Goal: Task Accomplishment & Management: Complete application form

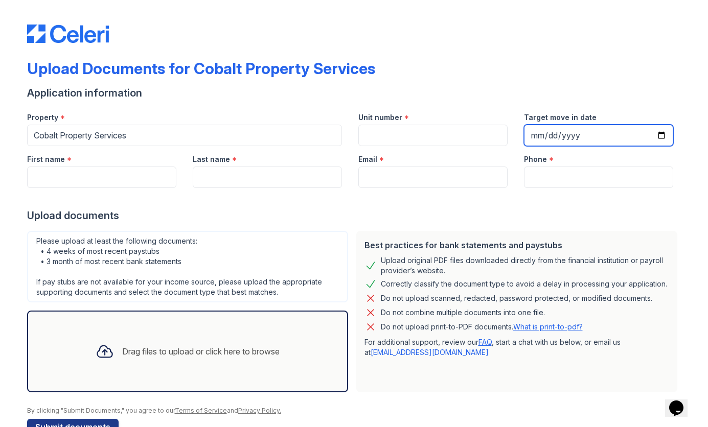
click at [658, 131] on input "Target move in date" at bounding box center [598, 135] width 149 height 21
click at [557, 98] on div "Application information" at bounding box center [354, 93] width 654 height 14
click at [654, 135] on input "Target move in date" at bounding box center [598, 135] width 149 height 21
type input "[DATE]"
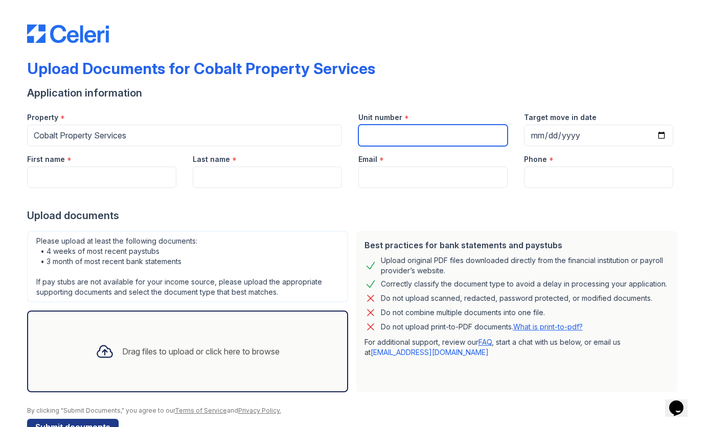
click at [411, 130] on input "Unit number" at bounding box center [432, 135] width 149 height 21
type input "12"
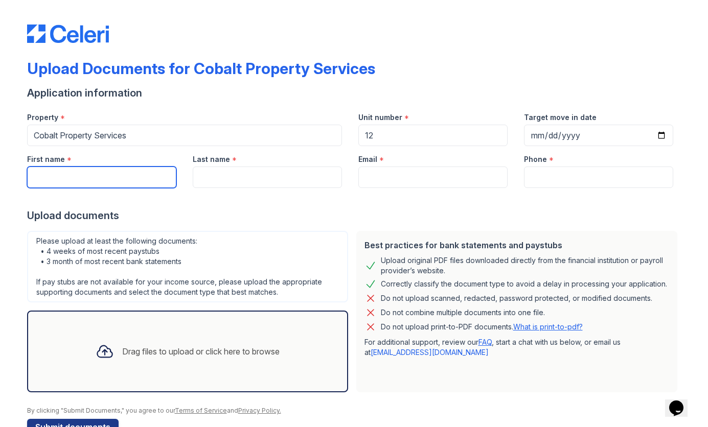
click at [125, 178] on input "First name" at bounding box center [101, 177] width 149 height 21
type input "[PERSON_NAME]"
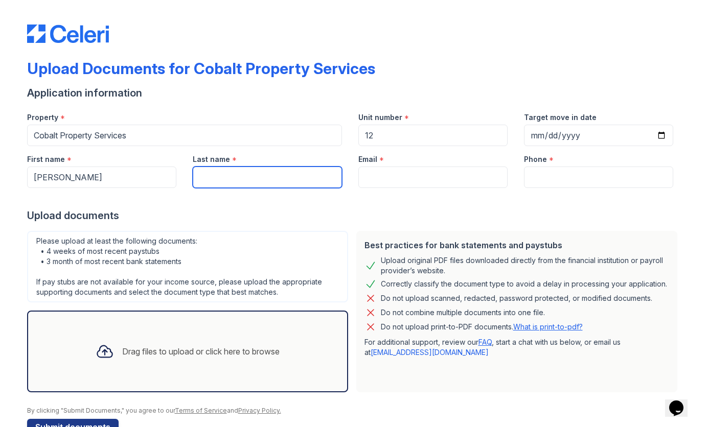
click at [223, 170] on input "Last name" at bounding box center [267, 177] width 149 height 21
type input "[PERSON_NAME]"
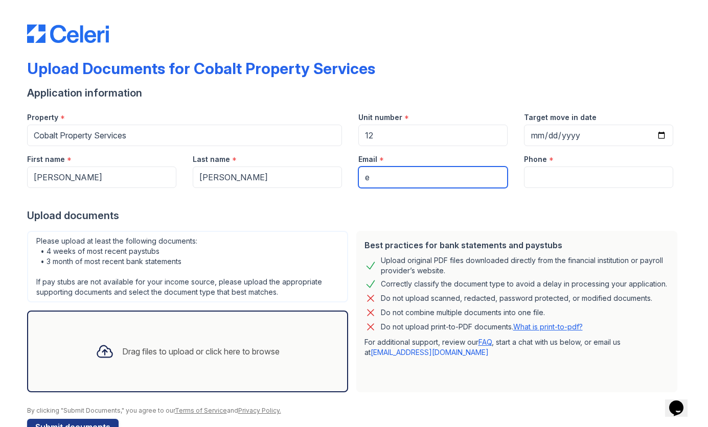
type input "[EMAIL_ADDRESS][DOMAIN_NAME]"
type input "2767341774"
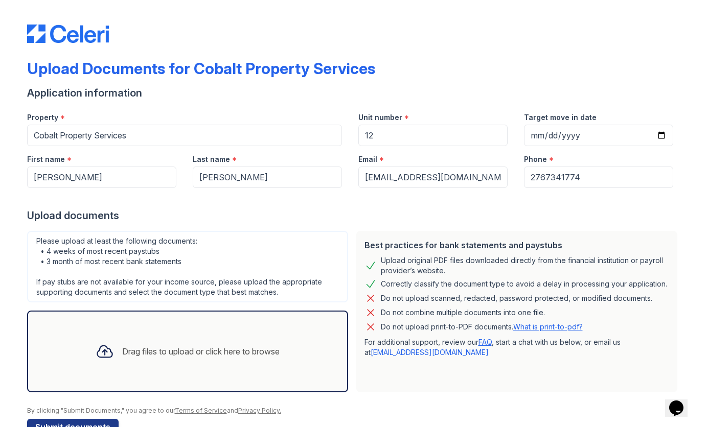
click at [177, 221] on div "Upload documents" at bounding box center [354, 216] width 654 height 14
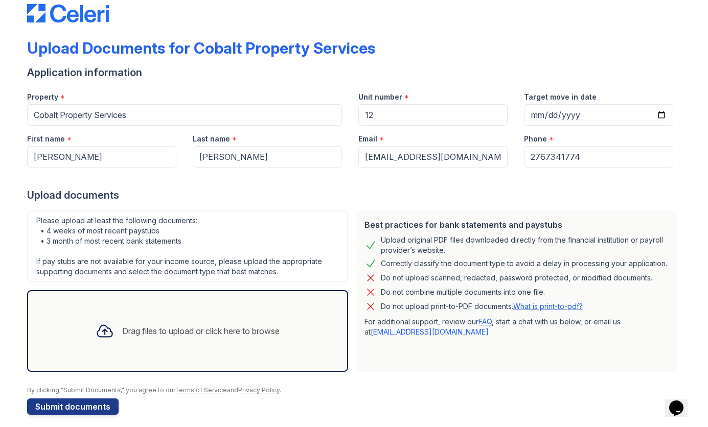
scroll to position [29, 0]
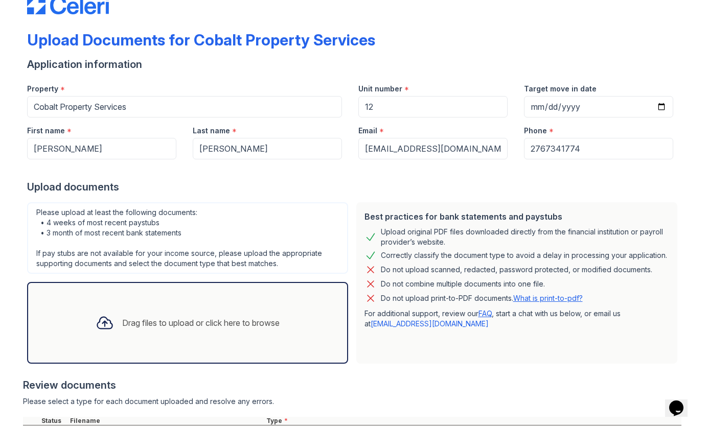
click at [139, 325] on div "Drag files to upload or click here to browse" at bounding box center [200, 323] width 157 height 12
click at [168, 259] on div "Please upload at least the following documents: • 4 weeks of most recent paystu…" at bounding box center [187, 238] width 321 height 72
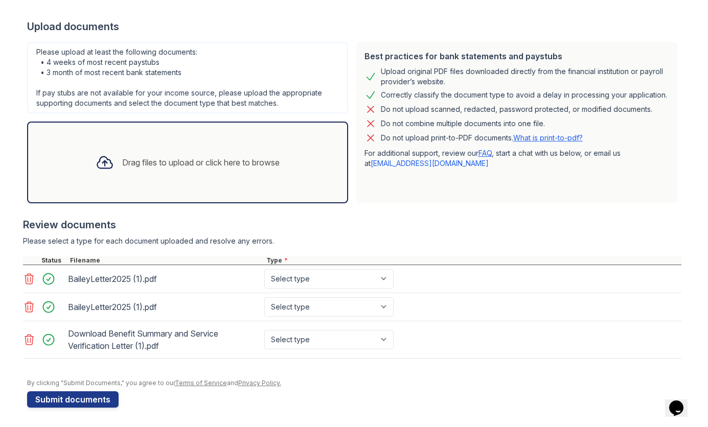
scroll to position [190, 0]
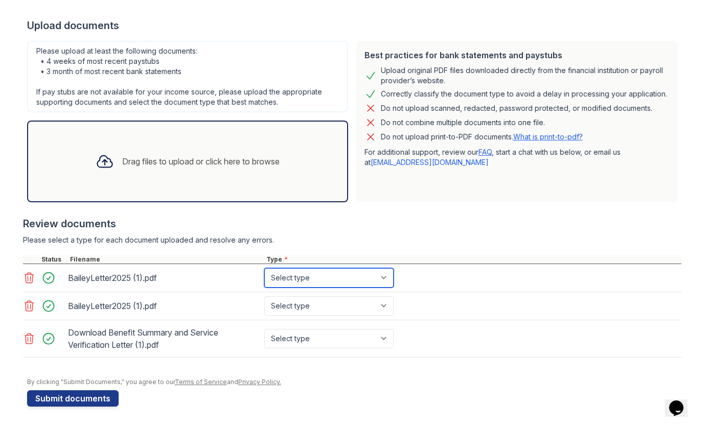
click at [349, 286] on select "Select type Paystub Bank Statement Offer Letter Tax Documents Benefit Award Let…" at bounding box center [328, 277] width 129 height 19
click at [28, 279] on icon at bounding box center [29, 278] width 9 height 10
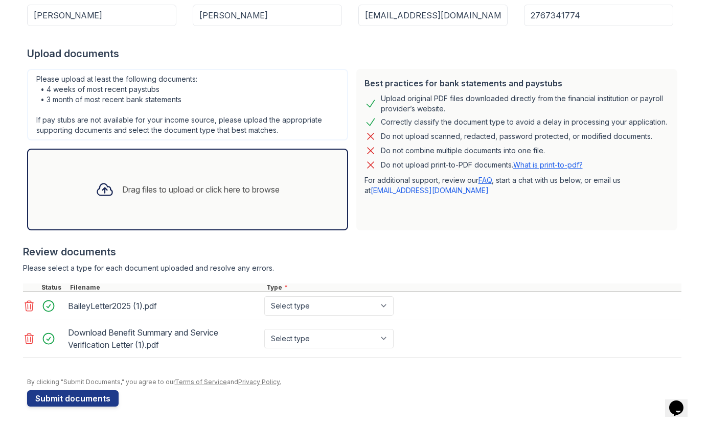
scroll to position [162, 0]
click at [311, 311] on select "Select type Paystub Bank Statement Offer Letter Tax Documents Benefit Award Let…" at bounding box center [328, 305] width 129 height 19
select select "offer_letter"
click at [264, 296] on select "Select type Paystub Bank Statement Offer Letter Tax Documents Benefit Award Let…" at bounding box center [328, 305] width 129 height 19
click at [313, 342] on select "Select type Paystub Bank Statement Offer Letter Tax Documents Benefit Award Let…" at bounding box center [328, 338] width 129 height 19
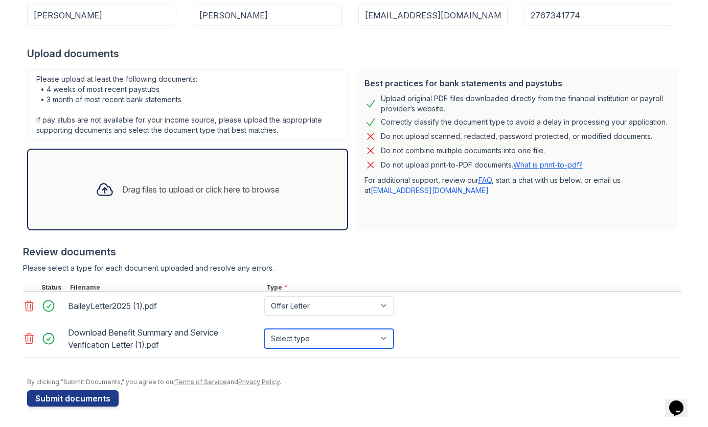
select select "benefit_award_letter"
click at [264, 329] on select "Select type Paystub Bank Statement Offer Letter Tax Documents Benefit Award Let…" at bounding box center [328, 338] width 129 height 19
click at [178, 207] on div "Drag files to upload or click here to browse" at bounding box center [187, 189] width 200 height 35
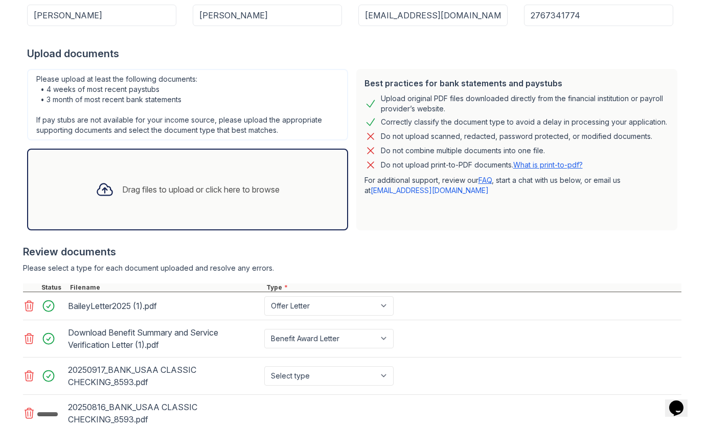
click at [384, 250] on div "Review documents" at bounding box center [352, 252] width 658 height 14
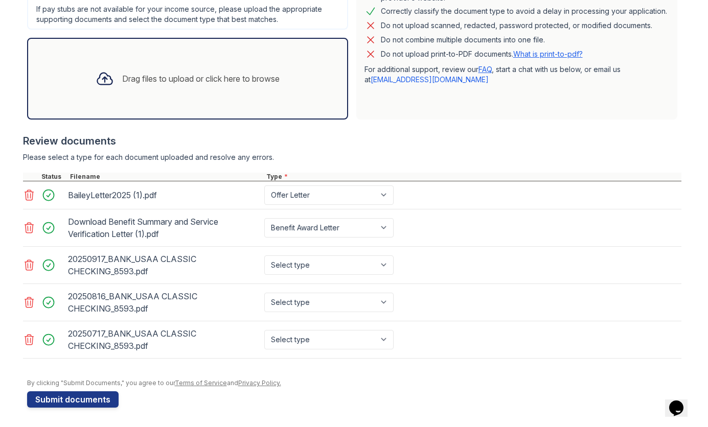
scroll to position [274, 0]
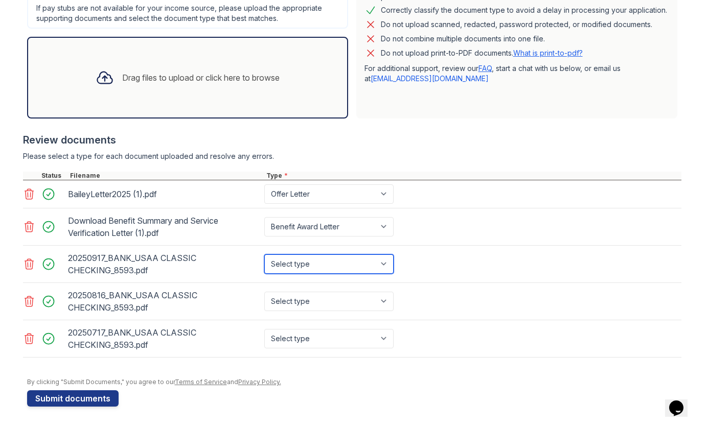
click at [323, 260] on select "Select type Paystub Bank Statement Offer Letter Tax Documents Benefit Award Let…" at bounding box center [328, 264] width 129 height 19
select select "bank_statement"
click at [264, 255] on select "Select type Paystub Bank Statement Offer Letter Tax Documents Benefit Award Let…" at bounding box center [328, 264] width 129 height 19
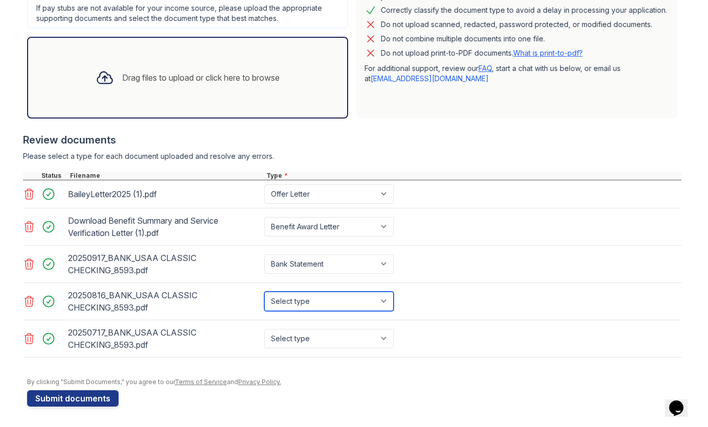
click at [318, 299] on select "Select type Paystub Bank Statement Offer Letter Tax Documents Benefit Award Let…" at bounding box center [328, 301] width 129 height 19
select select "bank_statement"
click at [264, 292] on select "Select type Paystub Bank Statement Offer Letter Tax Documents Benefit Award Let…" at bounding box center [328, 301] width 129 height 19
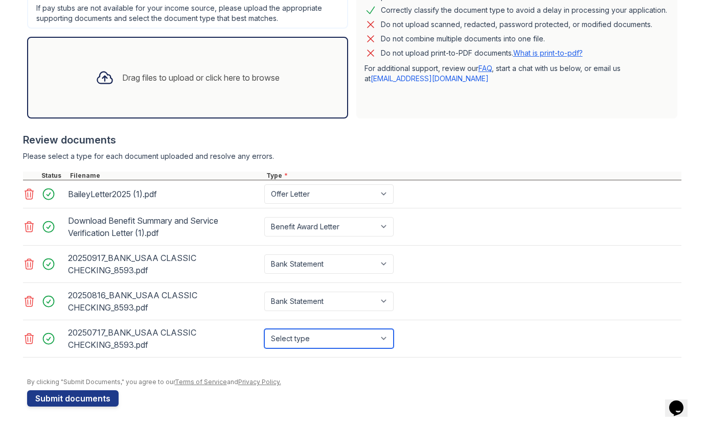
click at [315, 335] on select "Select type Paystub Bank Statement Offer Letter Tax Documents Benefit Award Let…" at bounding box center [328, 338] width 129 height 19
select select "bank_statement"
click at [264, 329] on select "Select type Paystub Bank Statement Offer Letter Tax Documents Benefit Award Let…" at bounding box center [328, 338] width 129 height 19
click at [342, 381] on div "By clicking "Submit Documents," you agree to our Terms of Service and Privacy P…" at bounding box center [354, 382] width 654 height 8
click at [265, 137] on div "Review documents" at bounding box center [352, 140] width 658 height 14
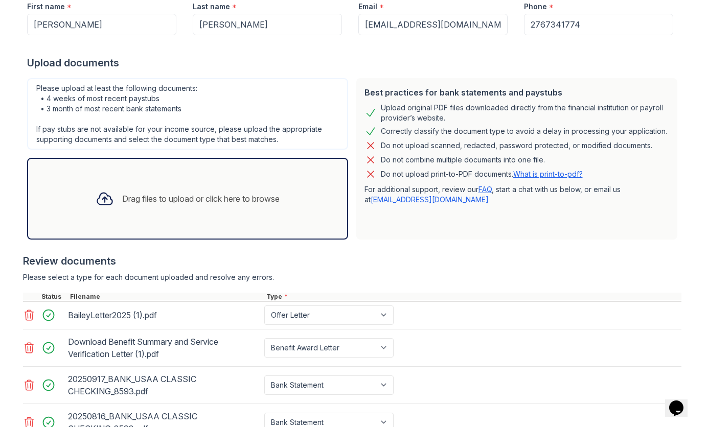
scroll to position [110, 0]
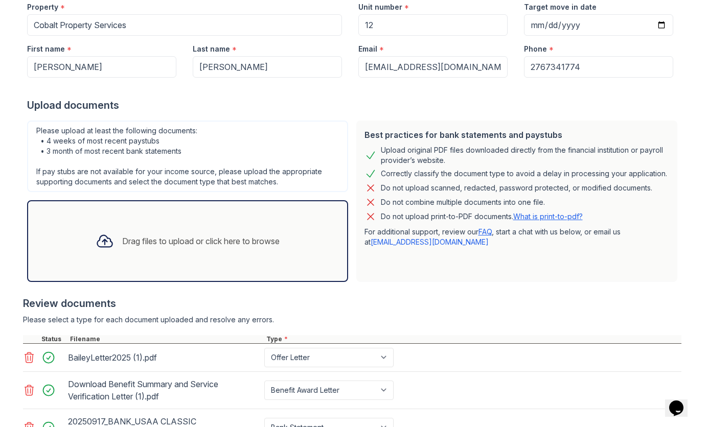
click at [473, 281] on div "Best practices for bank statements and paystubs Upload original PDF files downl…" at bounding box center [516, 202] width 321 height 162
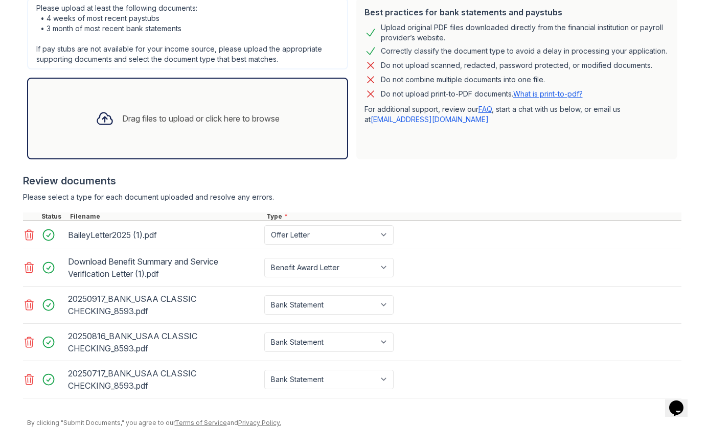
scroll to position [254, 0]
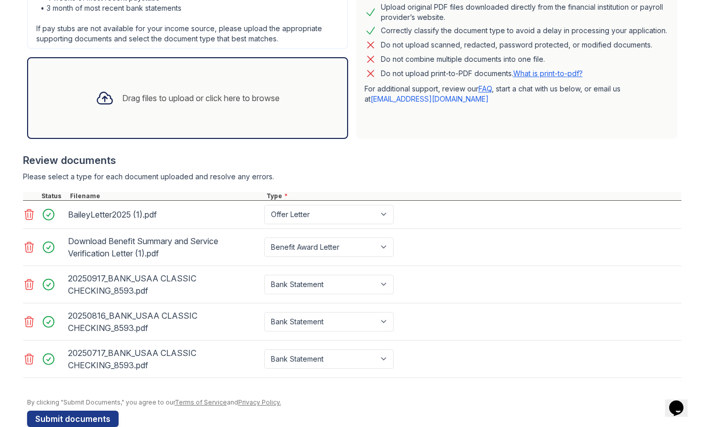
click at [204, 62] on div "Drag files to upload or click here to browse" at bounding box center [187, 98] width 321 height 82
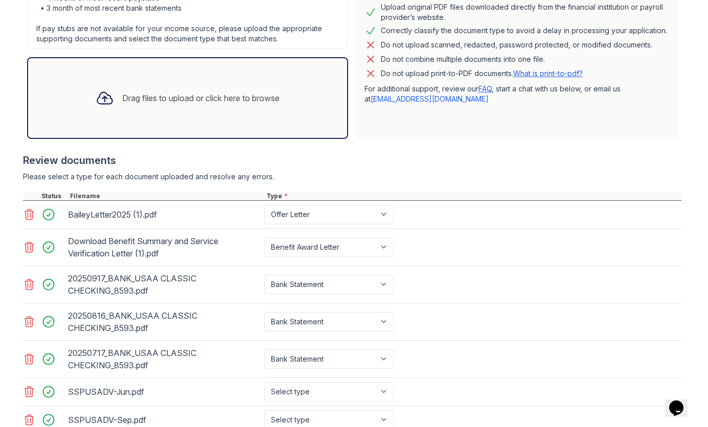
click at [527, 167] on div "Review documents" at bounding box center [352, 160] width 658 height 14
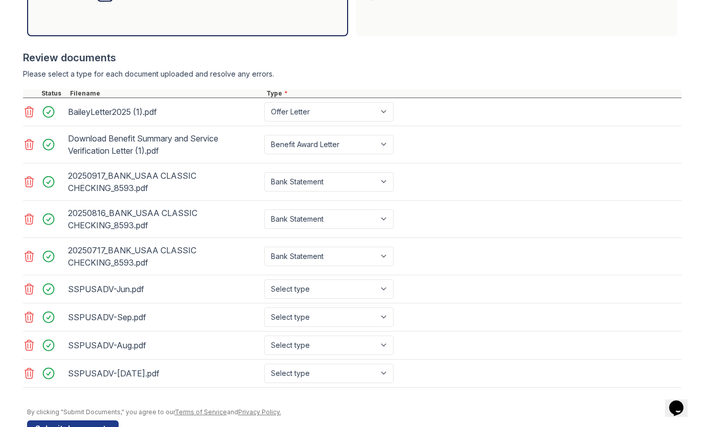
scroll to position [386, 0]
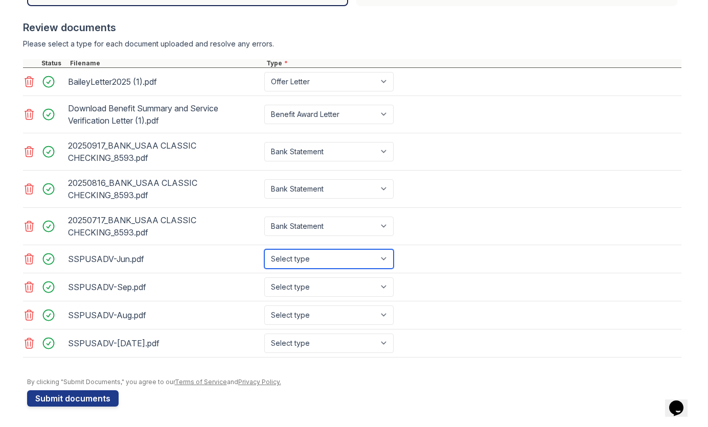
click at [305, 250] on select "Select type Paystub Bank Statement Offer Letter Tax Documents Benefit Award Let…" at bounding box center [328, 258] width 129 height 19
select select "paystub"
click at [264, 249] on select "Select type Paystub Bank Statement Offer Letter Tax Documents Benefit Award Let…" at bounding box center [328, 258] width 129 height 19
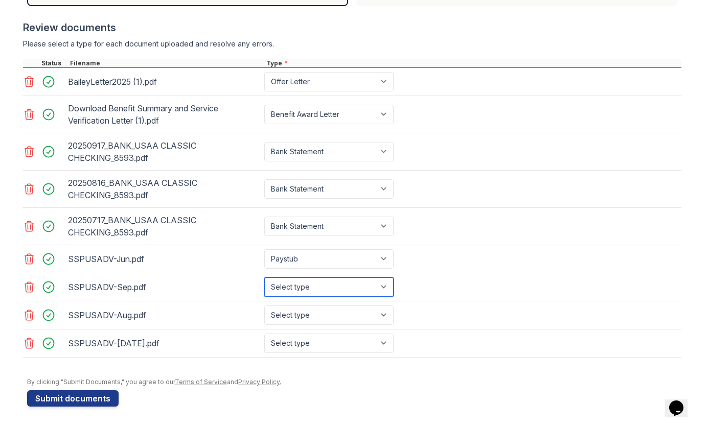
click at [306, 293] on select "Select type Paystub Bank Statement Offer Letter Tax Documents Benefit Award Let…" at bounding box center [328, 287] width 129 height 19
select select "paystub"
click at [264, 278] on select "Select type Paystub Bank Statement Offer Letter Tax Documents Benefit Award Let…" at bounding box center [328, 287] width 129 height 19
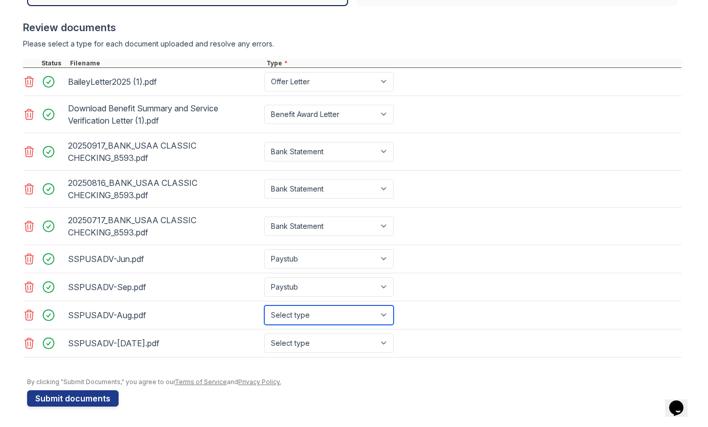
click at [300, 319] on select "Select type Paystub Bank Statement Offer Letter Tax Documents Benefit Award Let…" at bounding box center [328, 315] width 129 height 19
select select "paystub"
click at [264, 306] on select "Select type Paystub Bank Statement Offer Letter Tax Documents Benefit Award Let…" at bounding box center [328, 315] width 129 height 19
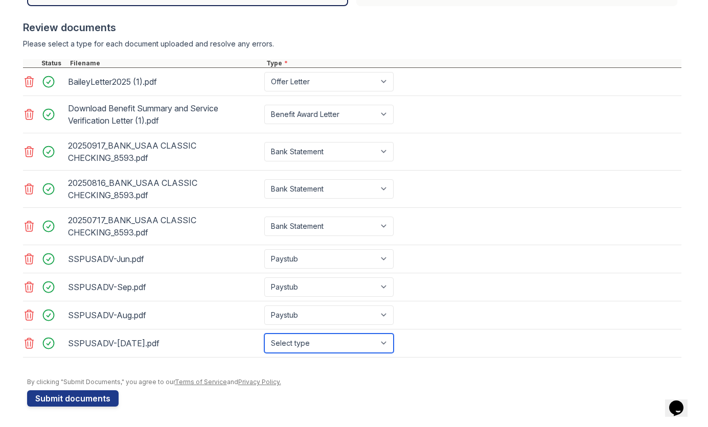
click at [311, 347] on select "Select type Paystub Bank Statement Offer Letter Tax Documents Benefit Award Let…" at bounding box center [328, 343] width 129 height 19
select select "paystub"
click at [264, 334] on select "Select type Paystub Bank Statement Offer Letter Tax Documents Benefit Award Let…" at bounding box center [328, 343] width 129 height 19
click at [309, 364] on div at bounding box center [352, 363] width 658 height 10
click at [94, 401] on button "Submit documents" at bounding box center [73, 399] width 92 height 16
